Goal: Information Seeking & Learning: Understand process/instructions

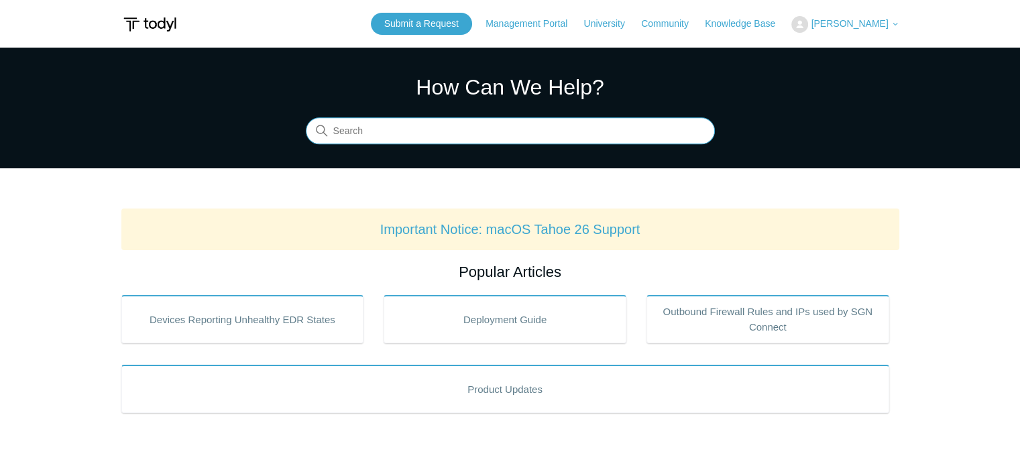
click at [335, 132] on input "Search" at bounding box center [510, 131] width 409 height 27
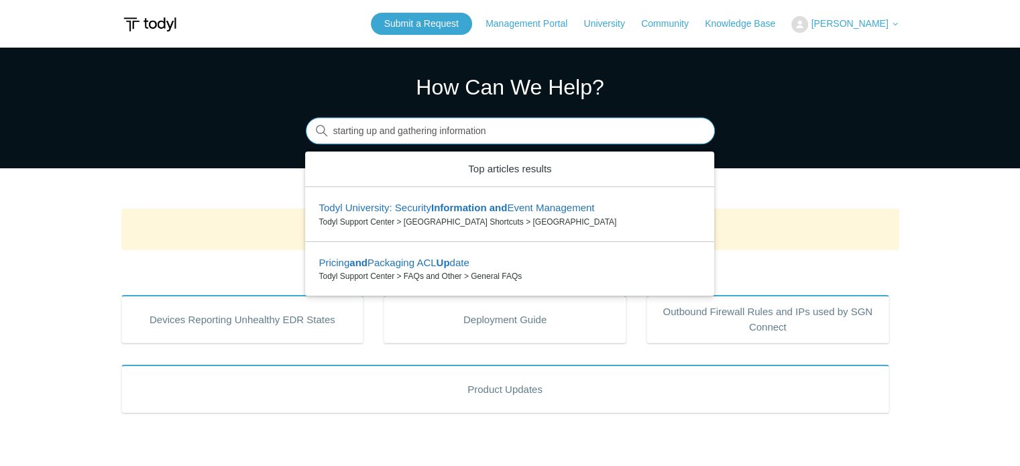
type input "starting up and gathering information"
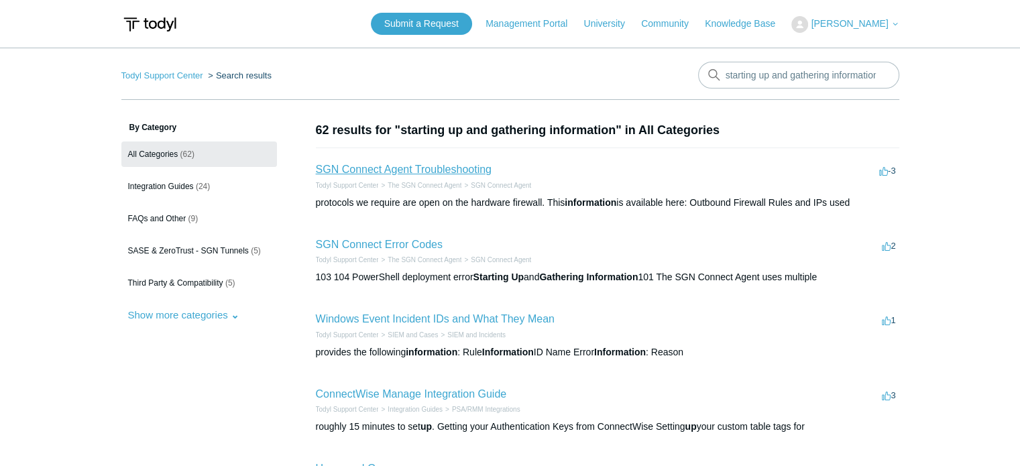
drag, startPoint x: 458, startPoint y: 171, endPoint x: 437, endPoint y: 179, distance: 22.9
click at [458, 171] on link "SGN Connect Agent Troubleshooting" at bounding box center [404, 169] width 176 height 11
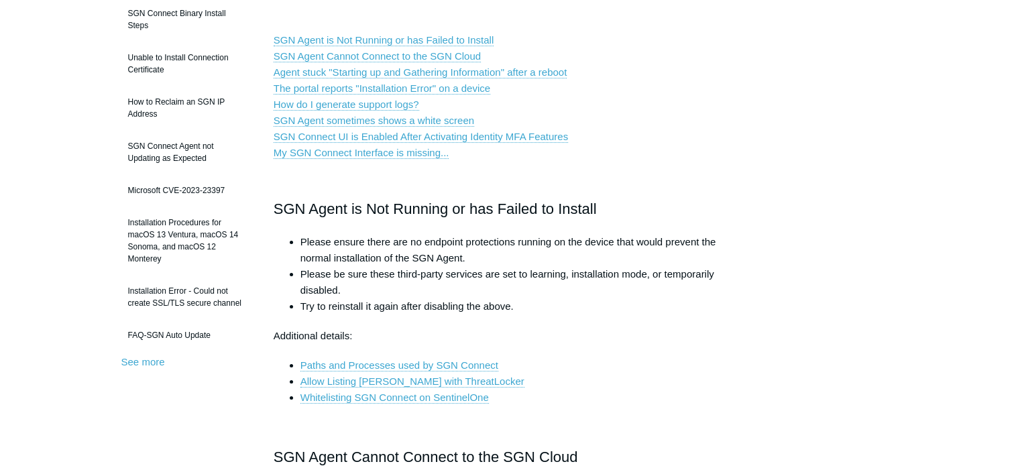
scroll to position [268, 0]
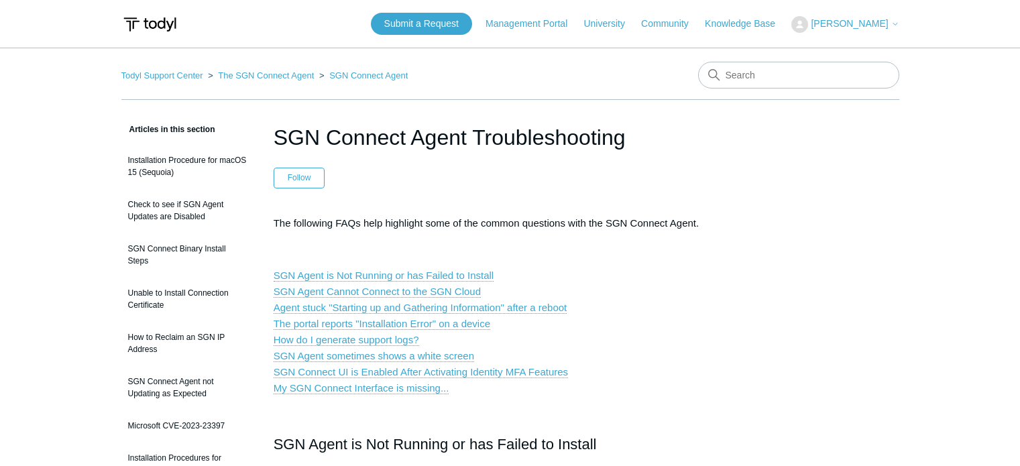
scroll to position [48, 0]
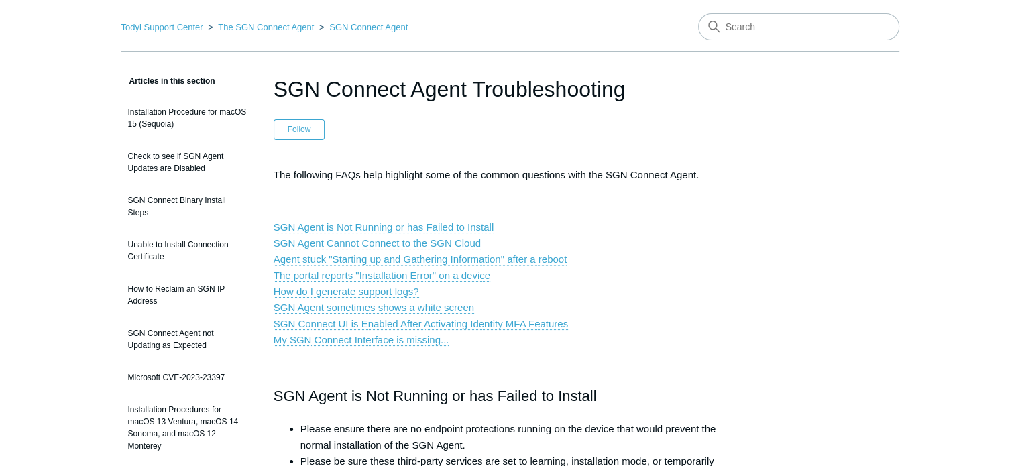
click at [538, 255] on link "Agent stuck "Starting up and Gathering Information" after a reboot" at bounding box center [421, 259] width 294 height 12
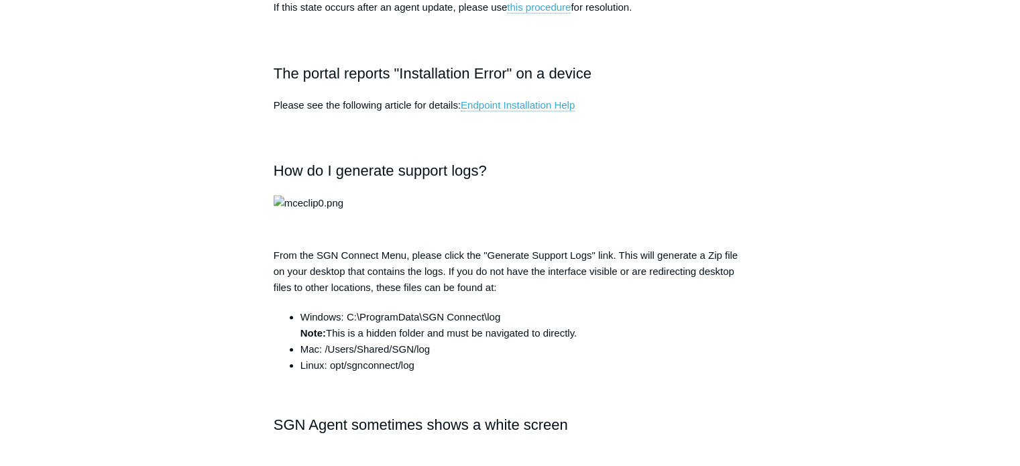
scroll to position [1409, 0]
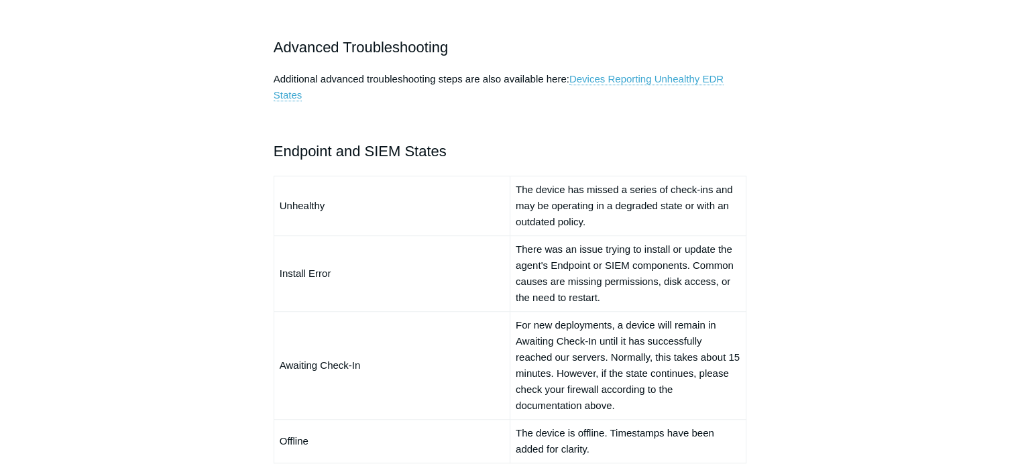
scroll to position [1006, 0]
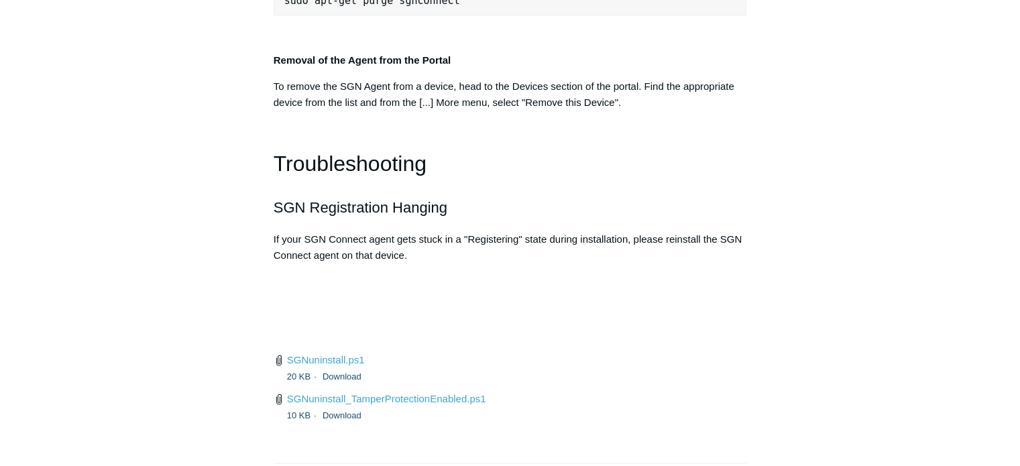
scroll to position [2943, 0]
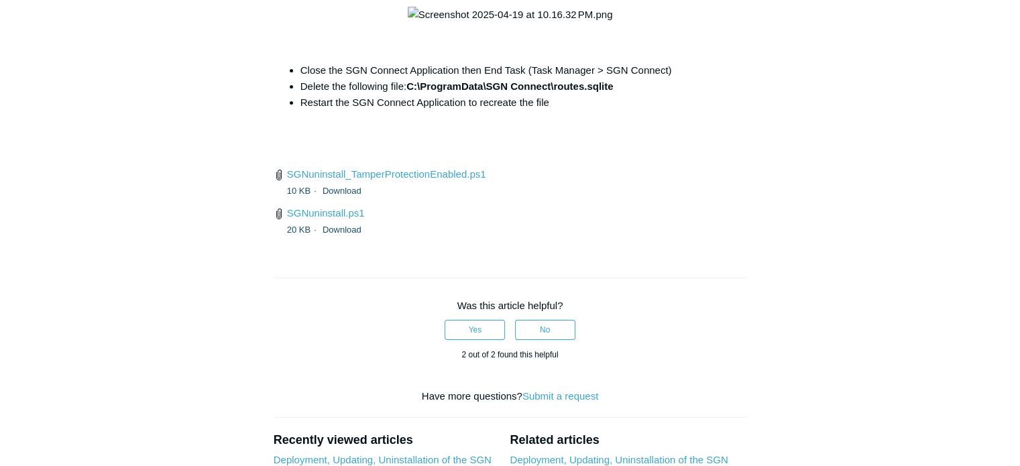
scroll to position [5243, 0]
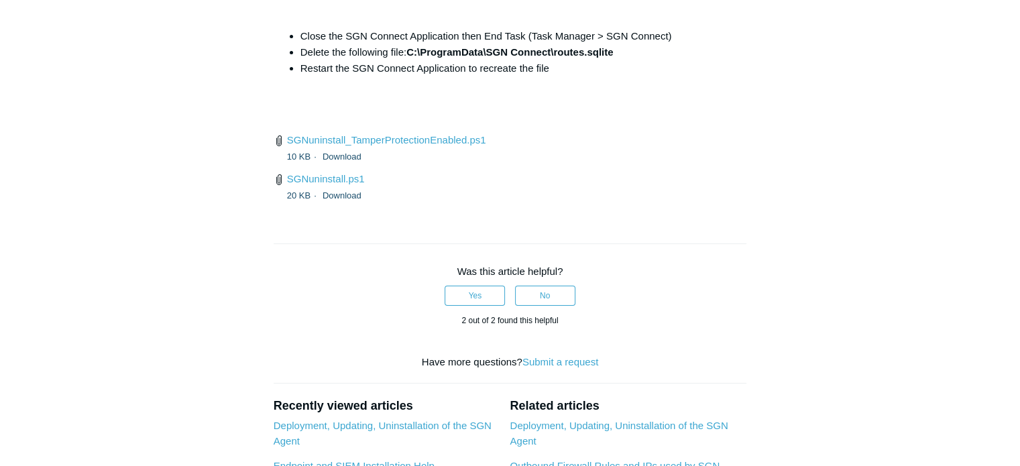
scroll to position [5243, 0]
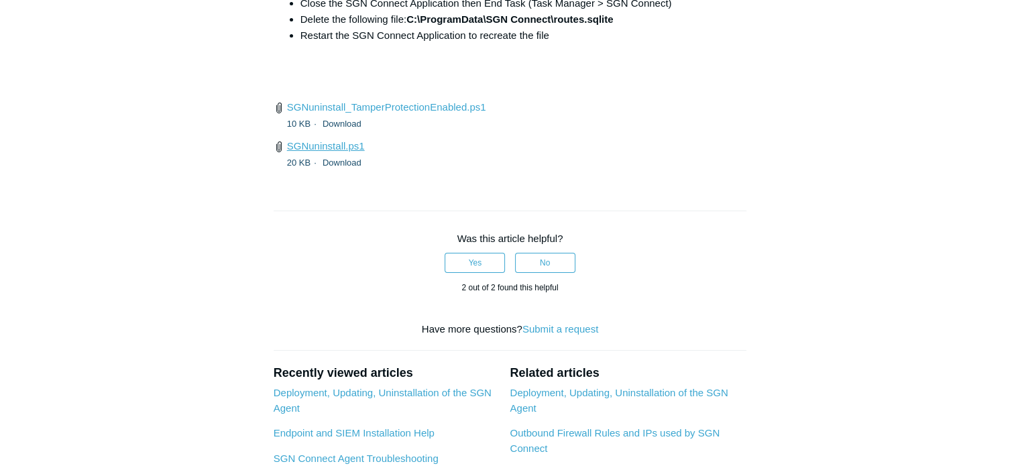
click at [343, 152] on link "SGNuninstall.ps1" at bounding box center [326, 145] width 78 height 11
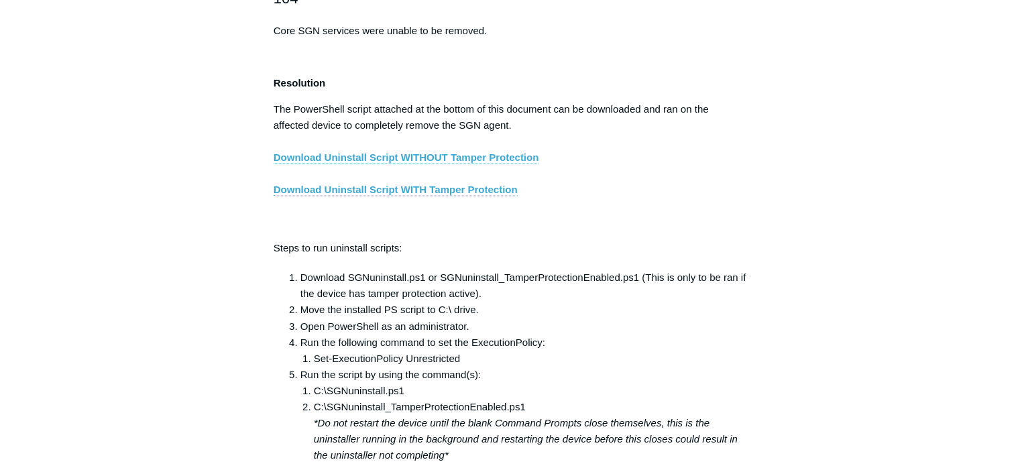
scroll to position [2091, 0]
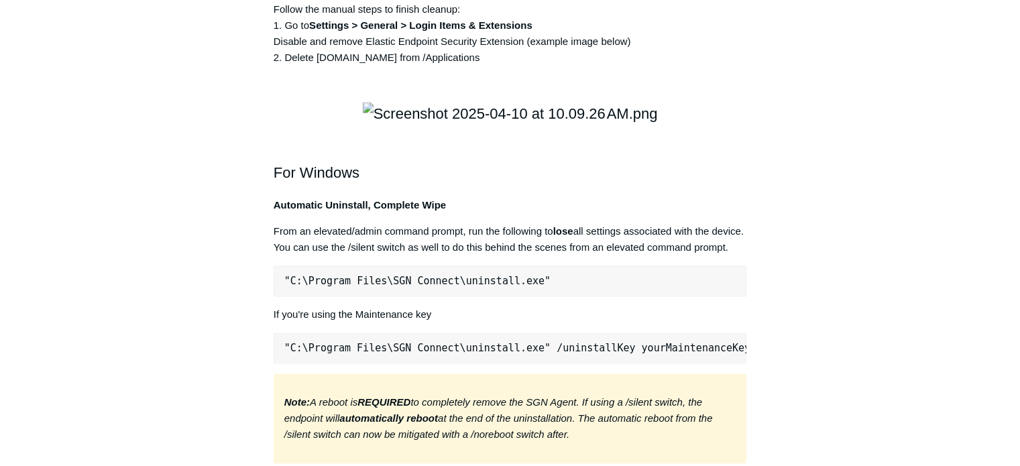
scroll to position [2206, 0]
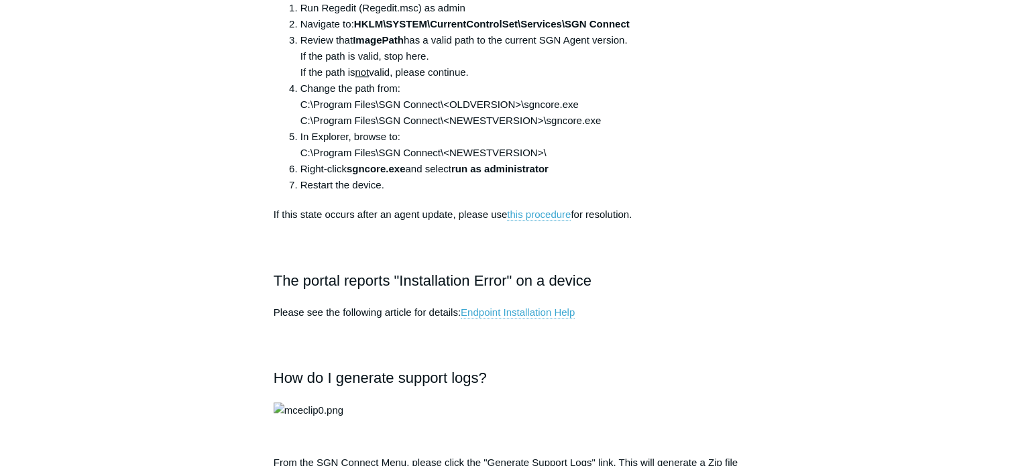
scroll to position [939, 0]
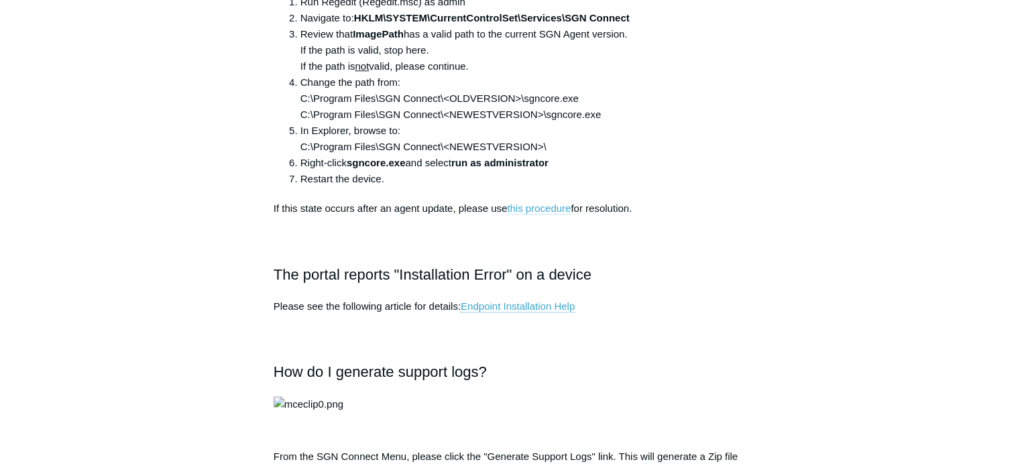
click at [548, 207] on link "this procedure" at bounding box center [539, 209] width 64 height 12
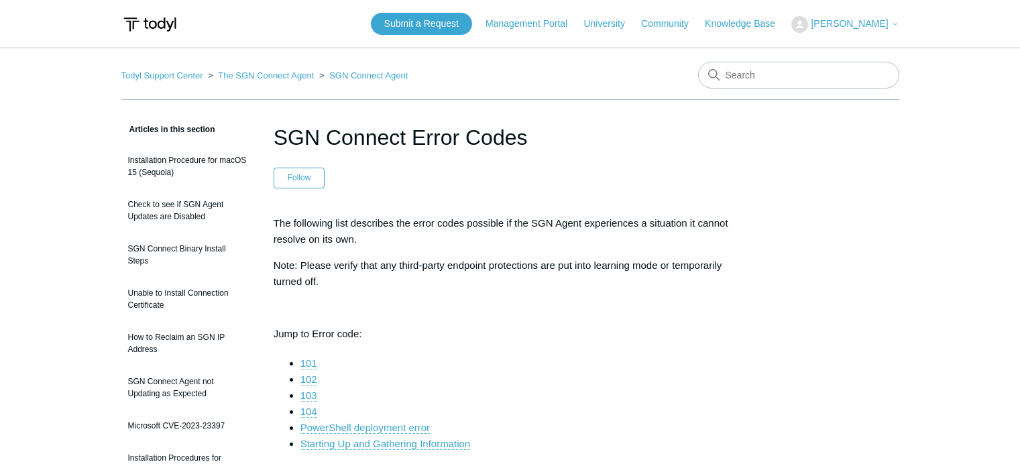
scroll to position [5176, 0]
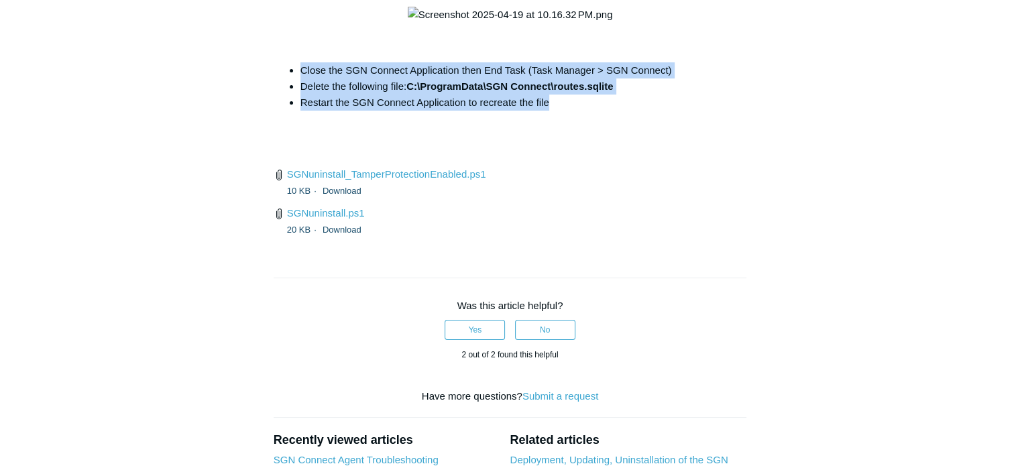
drag, startPoint x: 563, startPoint y: 313, endPoint x: 296, endPoint y: 281, distance: 268.8
click at [296, 111] on ul "Close the SGN Connect Application then End Task (Task Manager > SGN Connect) De…" at bounding box center [517, 86] width 460 height 48
click at [529, 111] on li "Restart the SGN Connect Application to recreate the file" at bounding box center [523, 103] width 447 height 16
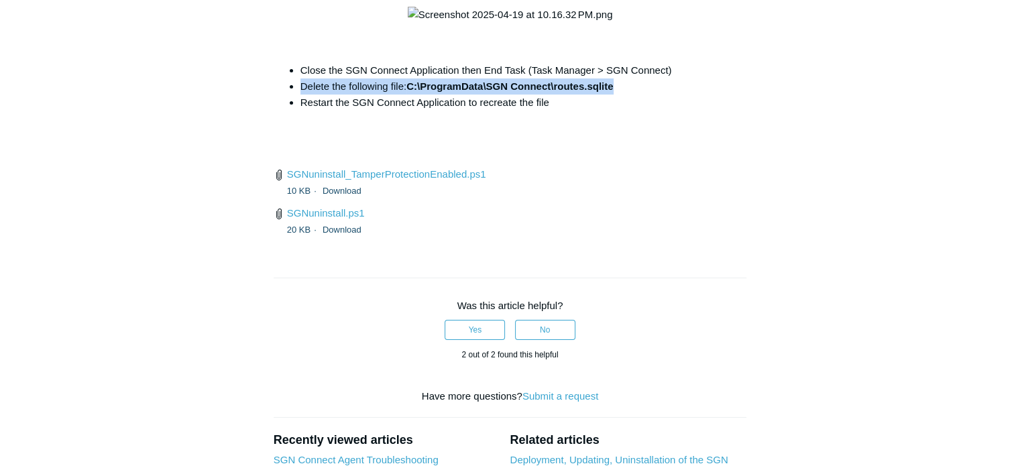
drag, startPoint x: 620, startPoint y: 294, endPoint x: 301, endPoint y: 298, distance: 318.5
click at [301, 95] on li "Delete the following file: C:\ProgramData\SGN Connect\routes.sqlite" at bounding box center [523, 86] width 447 height 16
copy li "Delete the following file: C:\ProgramData\SGN Connect\routes.sqlite"
drag, startPoint x: 408, startPoint y: 292, endPoint x: 622, endPoint y: 297, distance: 213.3
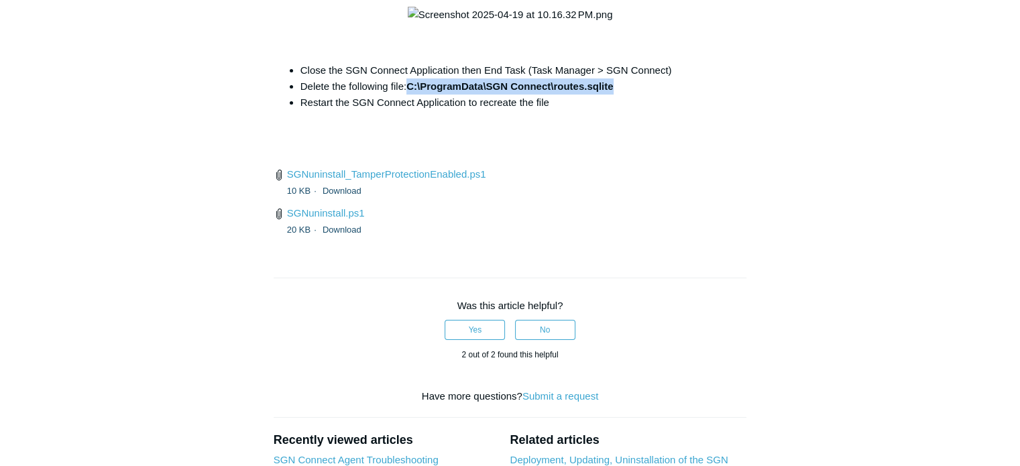
click at [622, 95] on li "Delete the following file: C:\ProgramData\SGN Connect\routes.sqlite" at bounding box center [523, 86] width 447 height 16
copy strong "C:\ProgramData\SGN Connect\routes.sqlite"
